Goal: Register for event/course

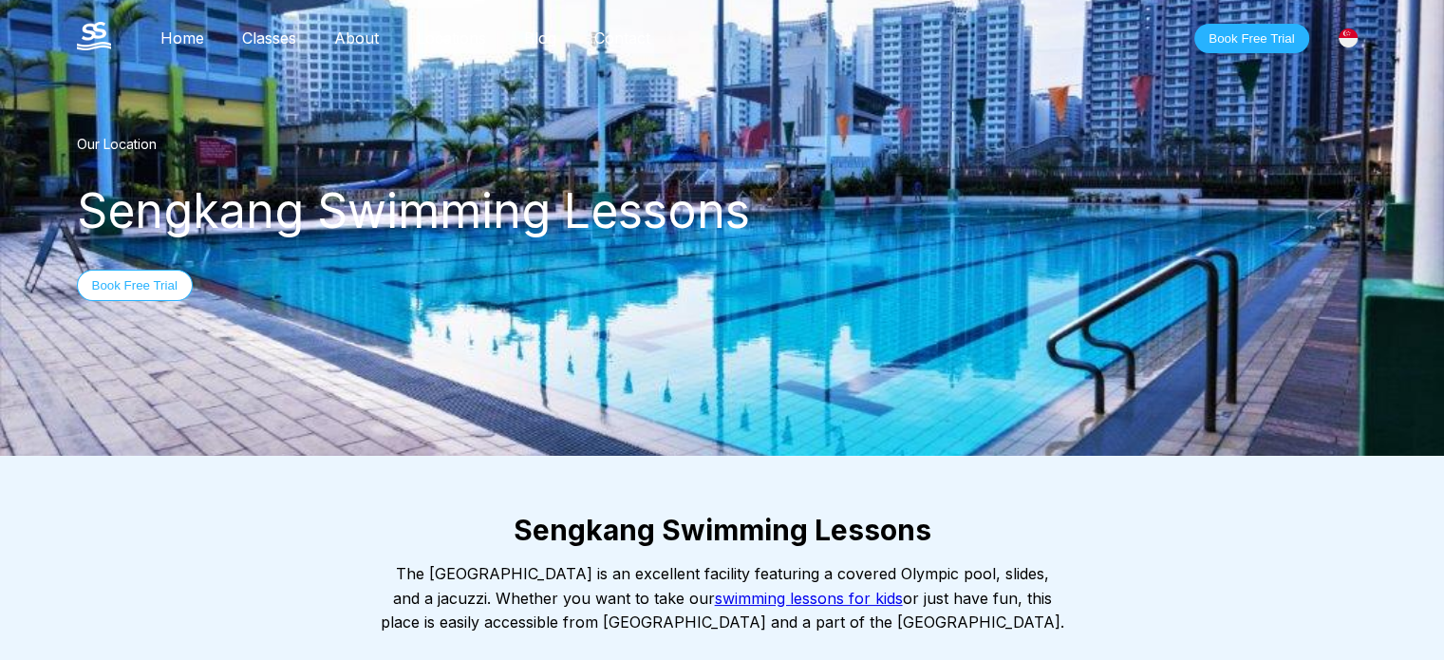
click at [266, 37] on link "Classes" at bounding box center [269, 37] width 92 height 19
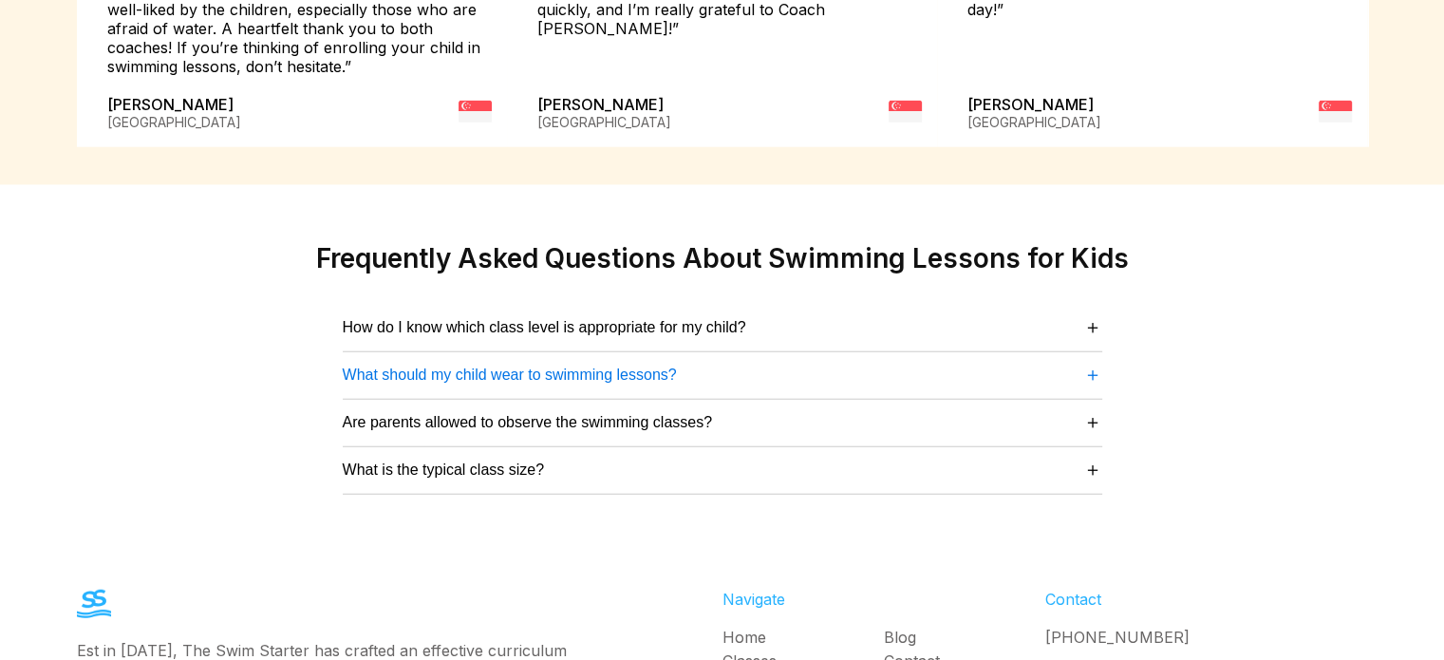
scroll to position [4840, 0]
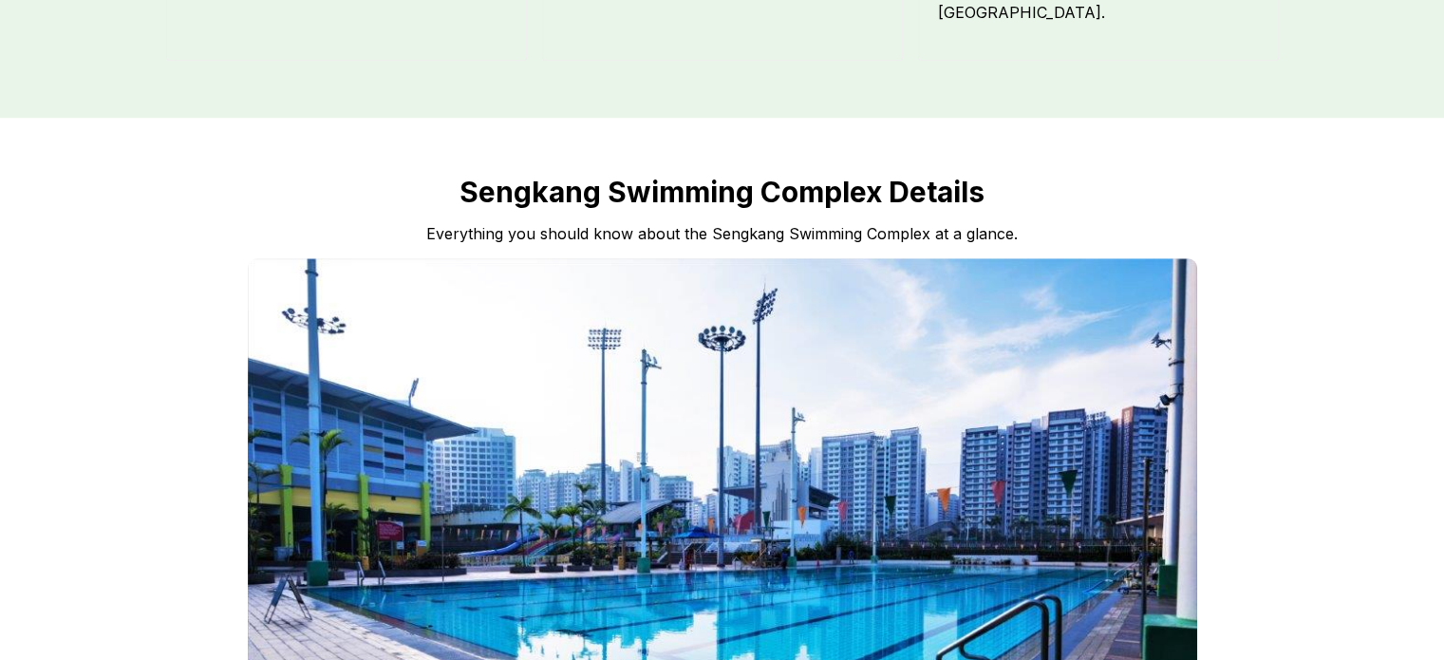
scroll to position [1803, 0]
